Goal: Information Seeking & Learning: Learn about a topic

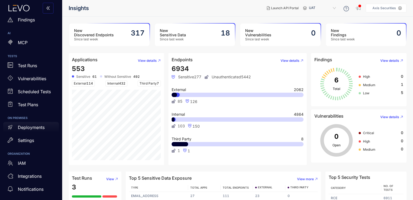
click at [39, 127] on p "Deployments" at bounding box center [31, 127] width 27 height 5
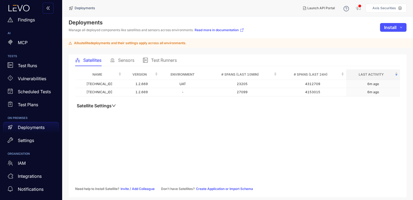
click at [129, 58] on span "Sensors" at bounding box center [126, 60] width 16 height 5
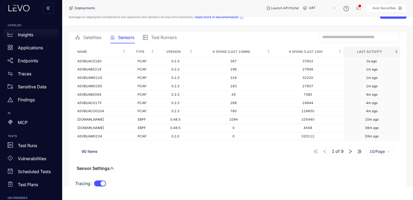
click at [36, 30] on div "Insights" at bounding box center [31, 34] width 56 height 11
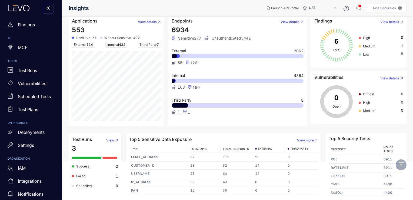
scroll to position [80, 0]
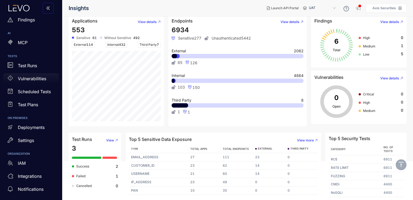
click at [34, 81] on p "Vulnerabilities" at bounding box center [32, 78] width 28 height 5
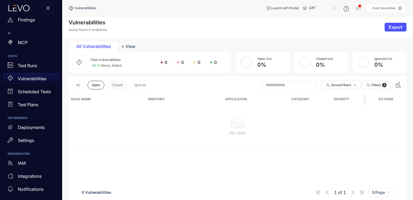
click at [115, 84] on span "Closed" at bounding box center [117, 85] width 11 height 4
click at [80, 85] on button "All" at bounding box center [78, 85] width 12 height 9
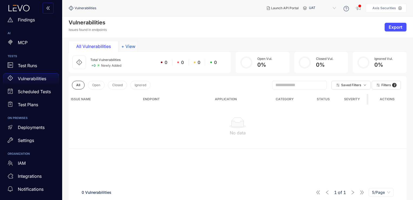
click at [128, 45] on button "+ View" at bounding box center [128, 46] width 19 height 11
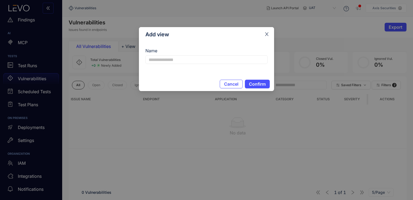
click at [264, 37] on span "Close" at bounding box center [267, 34] width 15 height 15
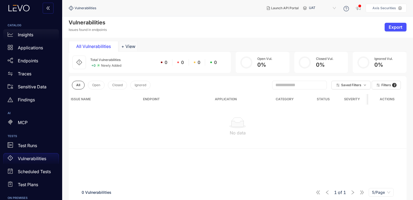
click at [39, 35] on div "Insights" at bounding box center [31, 34] width 56 height 11
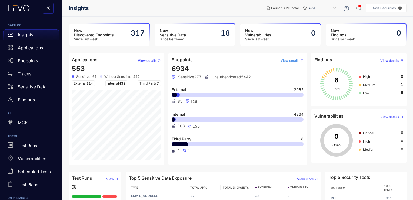
click at [292, 60] on span "View details" at bounding box center [290, 61] width 19 height 4
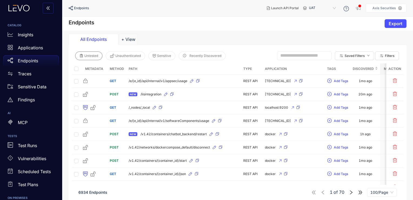
click at [92, 56] on span "Untested" at bounding box center [91, 56] width 14 height 4
click at [123, 54] on span "Unauthenticated" at bounding box center [127, 56] width 25 height 4
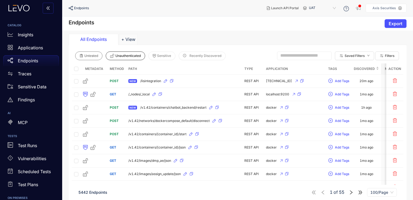
click at [84, 55] on span "Untested" at bounding box center [91, 56] width 14 height 4
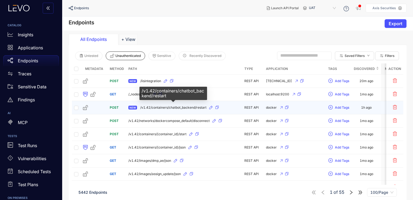
click at [164, 108] on span "/v1.42/containers/chatbot_backend/restart" at bounding box center [173, 107] width 66 height 4
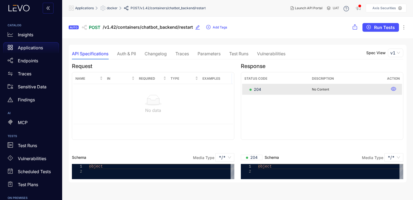
click at [126, 52] on div "Auth & PII" at bounding box center [126, 53] width 19 height 5
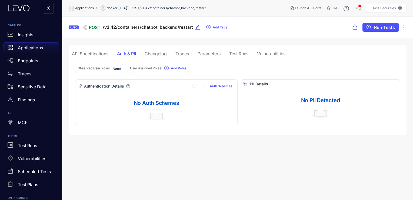
click at [156, 55] on div "Changelog" at bounding box center [156, 53] width 22 height 5
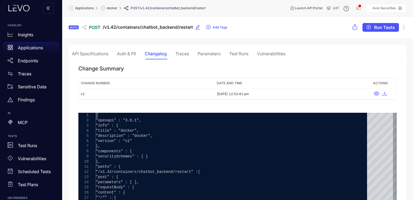
click at [187, 53] on div "Traces" at bounding box center [182, 53] width 14 height 5
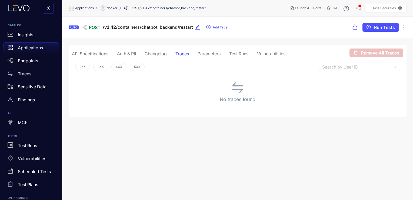
click at [208, 52] on div "Parameters" at bounding box center [209, 53] width 23 height 5
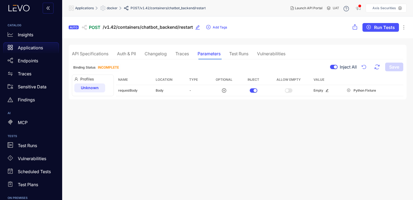
click at [237, 52] on div "Test Runs" at bounding box center [238, 53] width 19 height 5
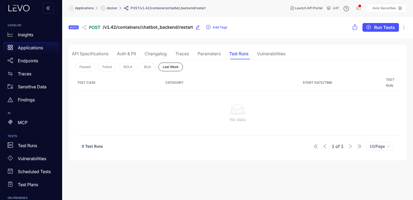
click at [269, 52] on div "Vulnerabilities" at bounding box center [271, 53] width 28 height 5
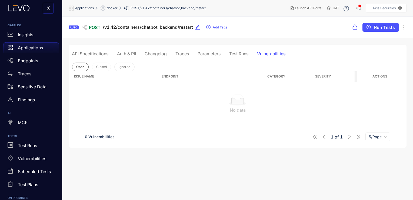
click at [128, 57] on div "Auth & PII" at bounding box center [126, 53] width 19 height 11
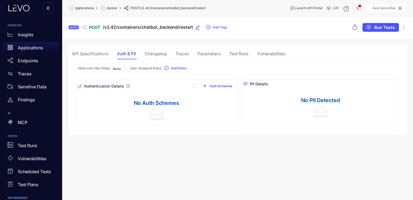
click at [95, 54] on div "API Specifications" at bounding box center [90, 53] width 36 height 5
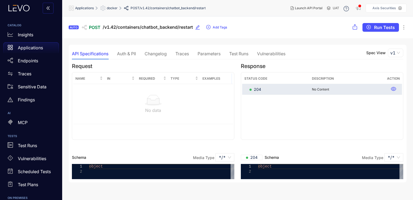
click at [259, 88] on span "204" at bounding box center [256, 89] width 12 height 5
click at [134, 55] on div "Auth & PII" at bounding box center [126, 53] width 19 height 5
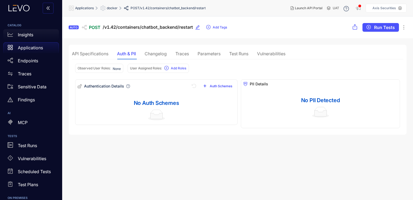
click at [37, 35] on div "Insights" at bounding box center [31, 34] width 56 height 11
